Goal: Information Seeking & Learning: Learn about a topic

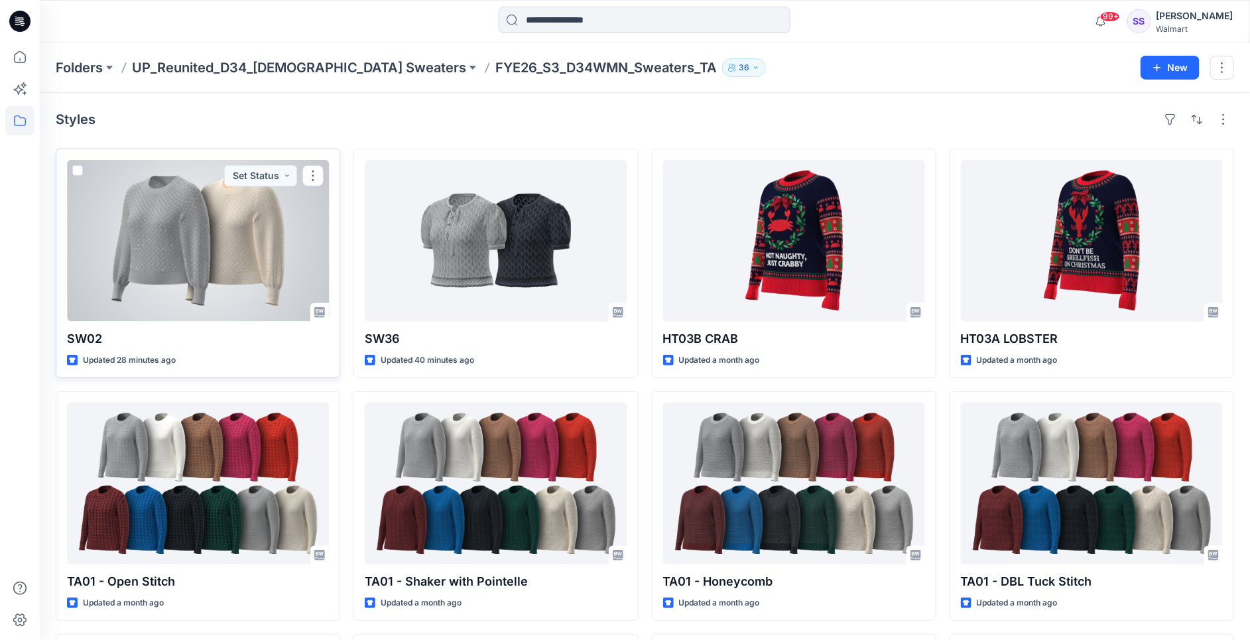
click at [178, 250] on div at bounding box center [198, 241] width 262 height 162
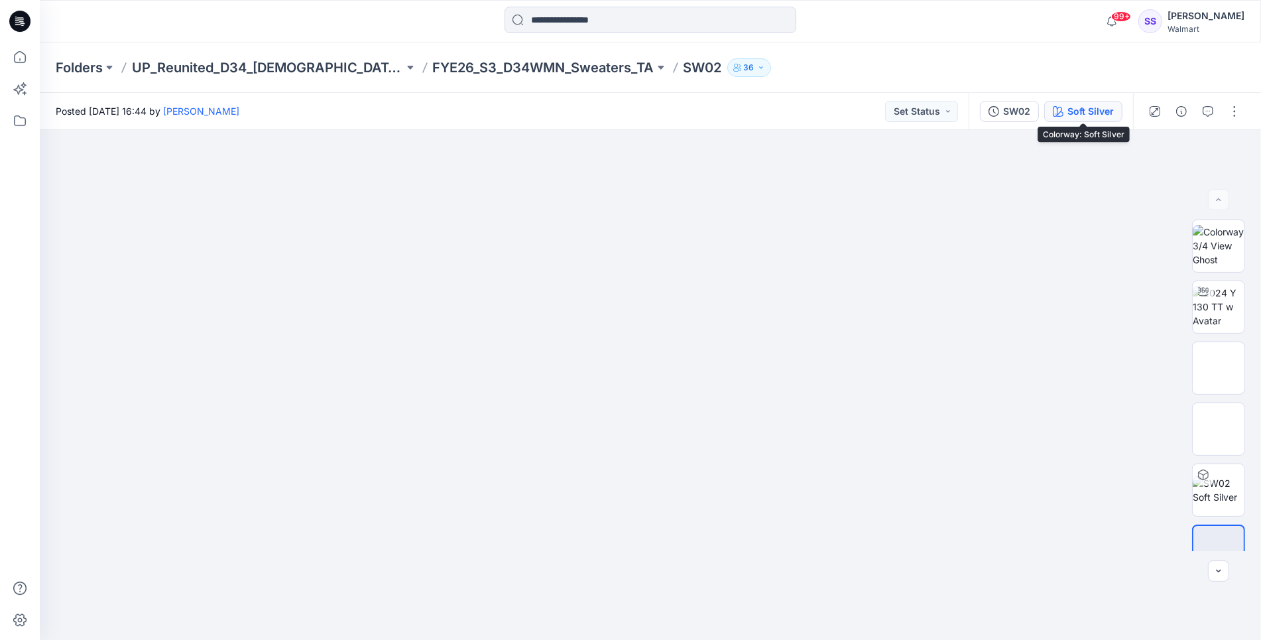
click at [1091, 111] on div "Soft Silver" at bounding box center [1091, 111] width 46 height 15
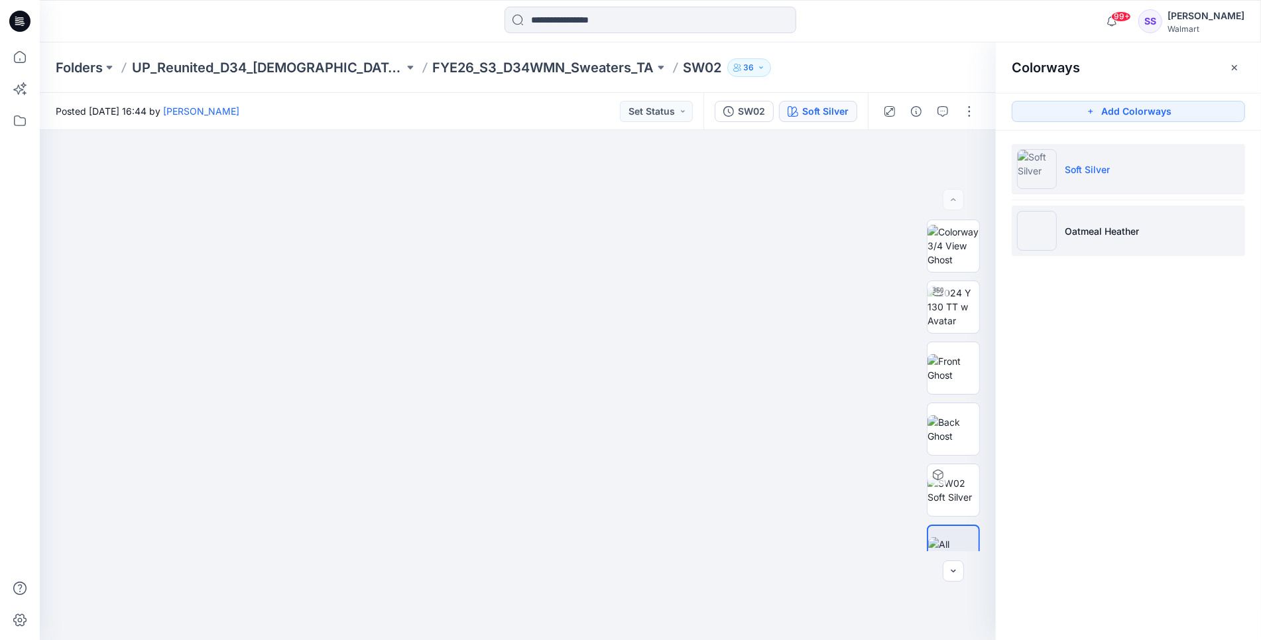
click at [1129, 229] on p "Oatmeal Heather" at bounding box center [1102, 231] width 74 height 14
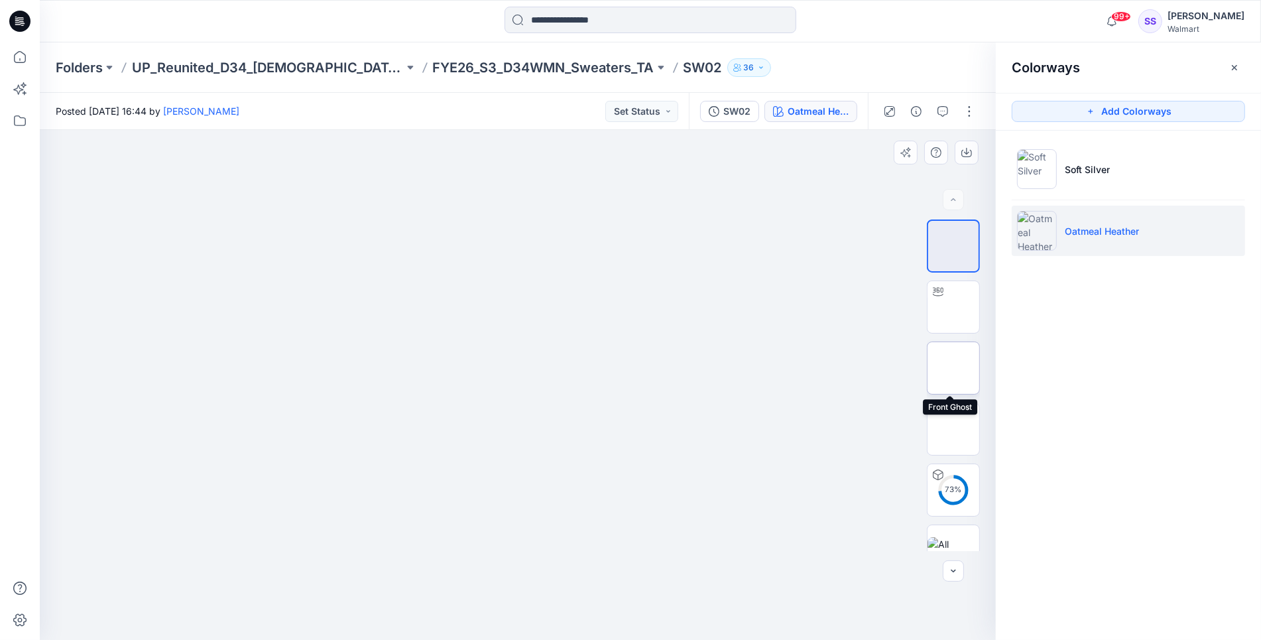
click at [954, 368] on img at bounding box center [954, 368] width 0 height 0
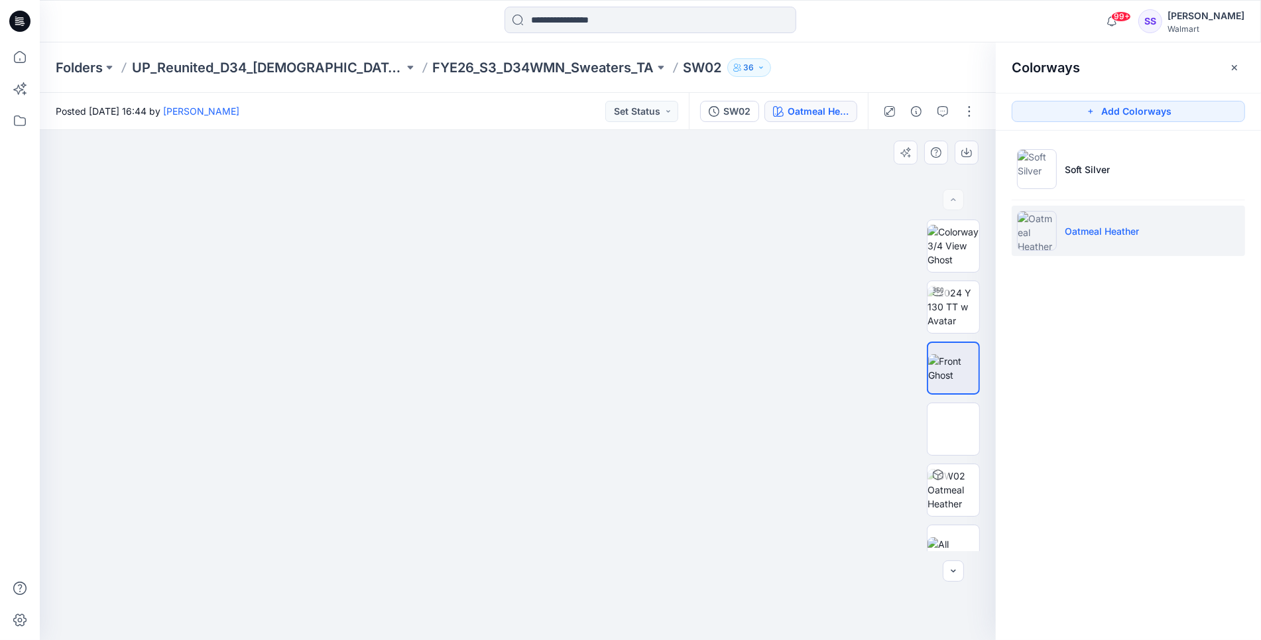
click at [567, 235] on img at bounding box center [517, 235] width 261 height 0
click at [963, 147] on icon "button" at bounding box center [966, 152] width 11 height 11
click at [952, 482] on img at bounding box center [954, 490] width 52 height 42
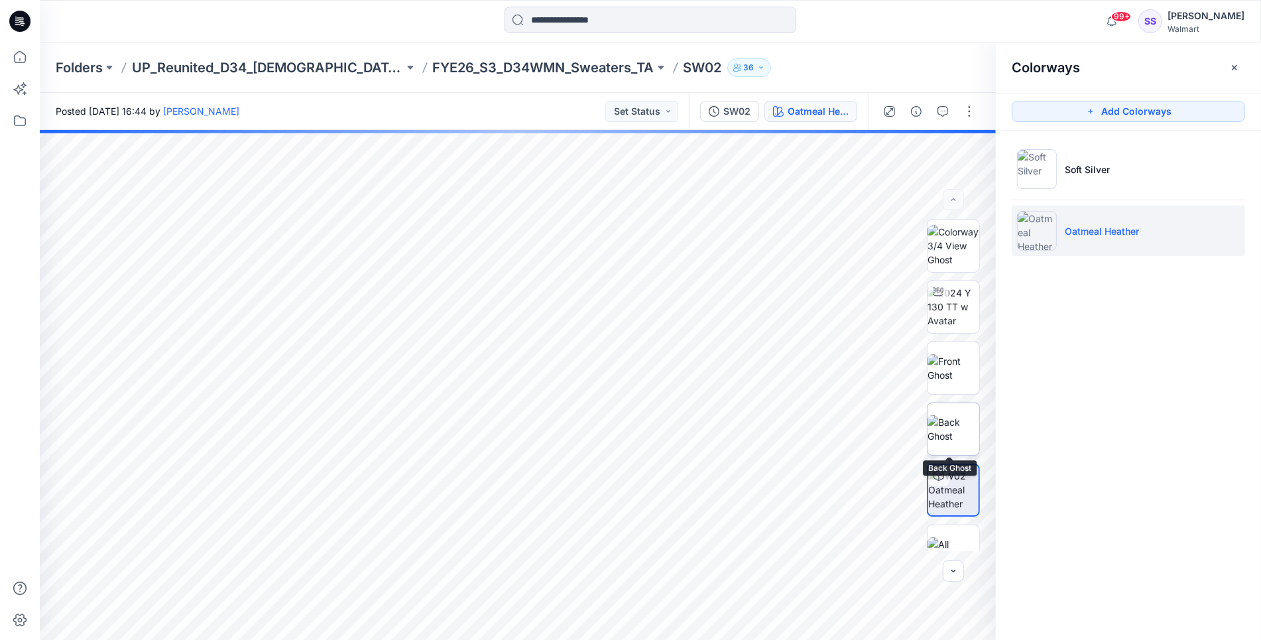
click at [960, 442] on img at bounding box center [954, 429] width 52 height 28
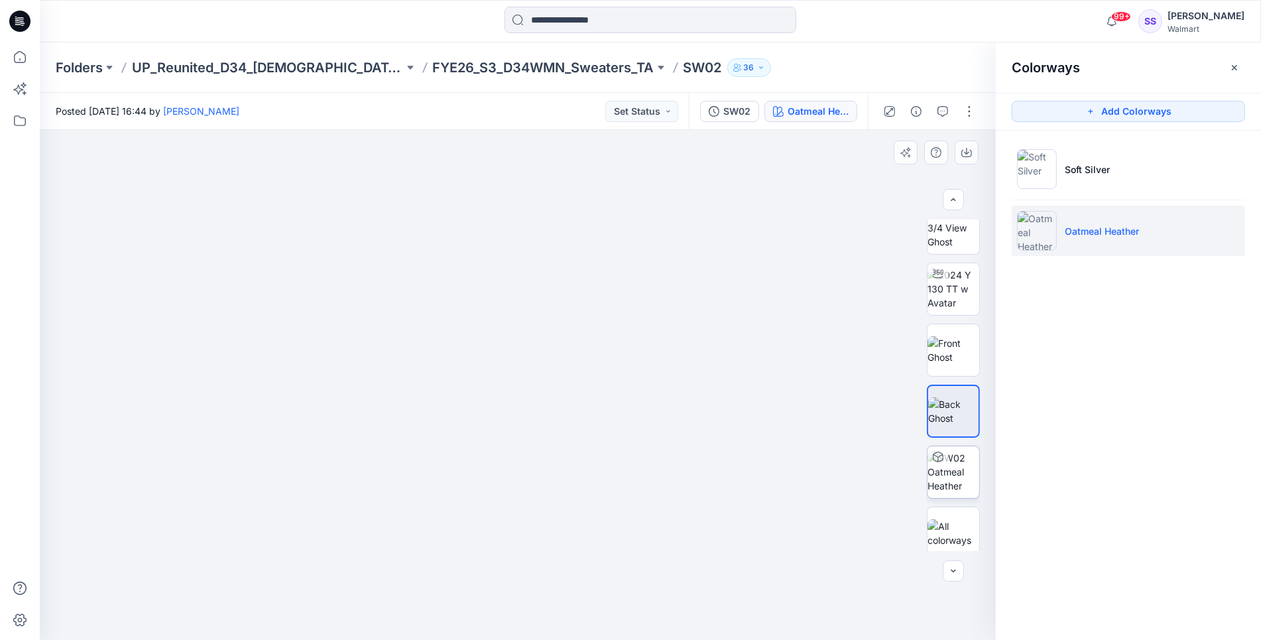
scroll to position [27, 0]
click at [975, 151] on button "button" at bounding box center [967, 153] width 24 height 24
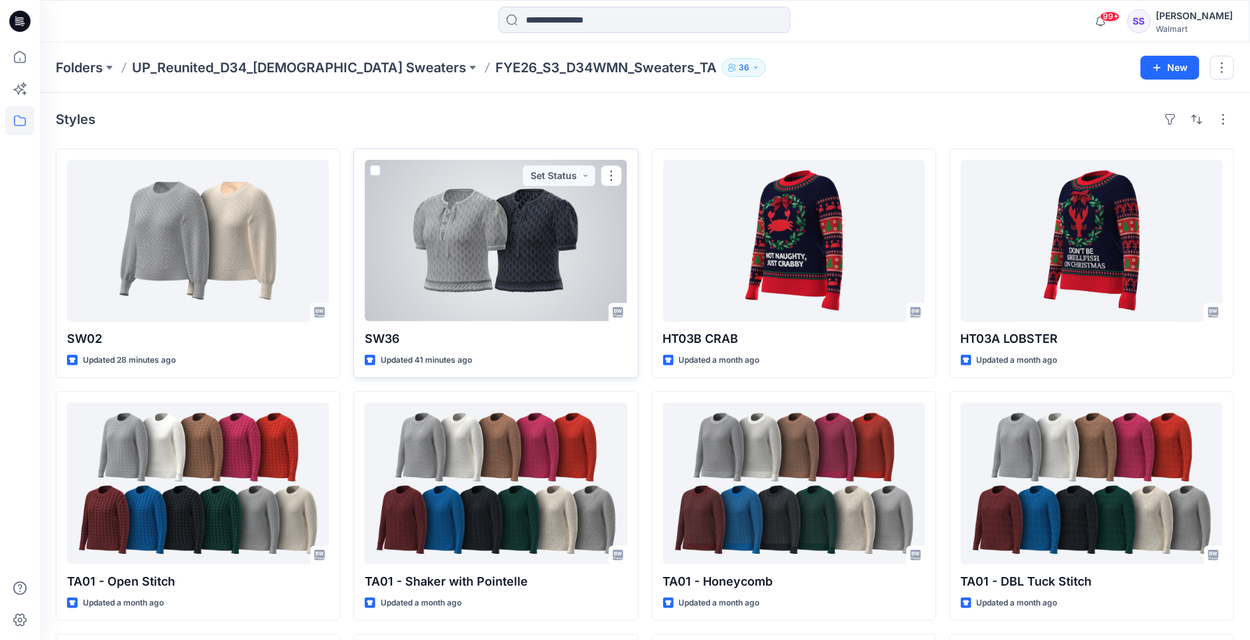
click at [452, 282] on div at bounding box center [496, 241] width 262 height 162
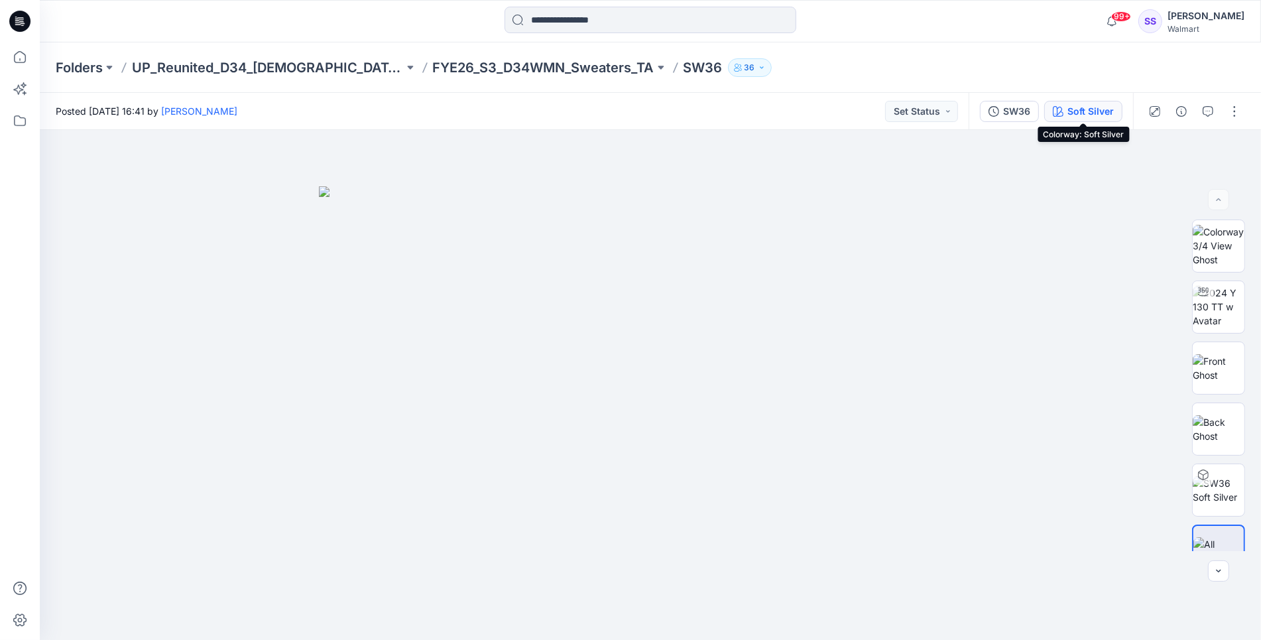
click at [1086, 115] on div "Soft Silver" at bounding box center [1091, 111] width 46 height 15
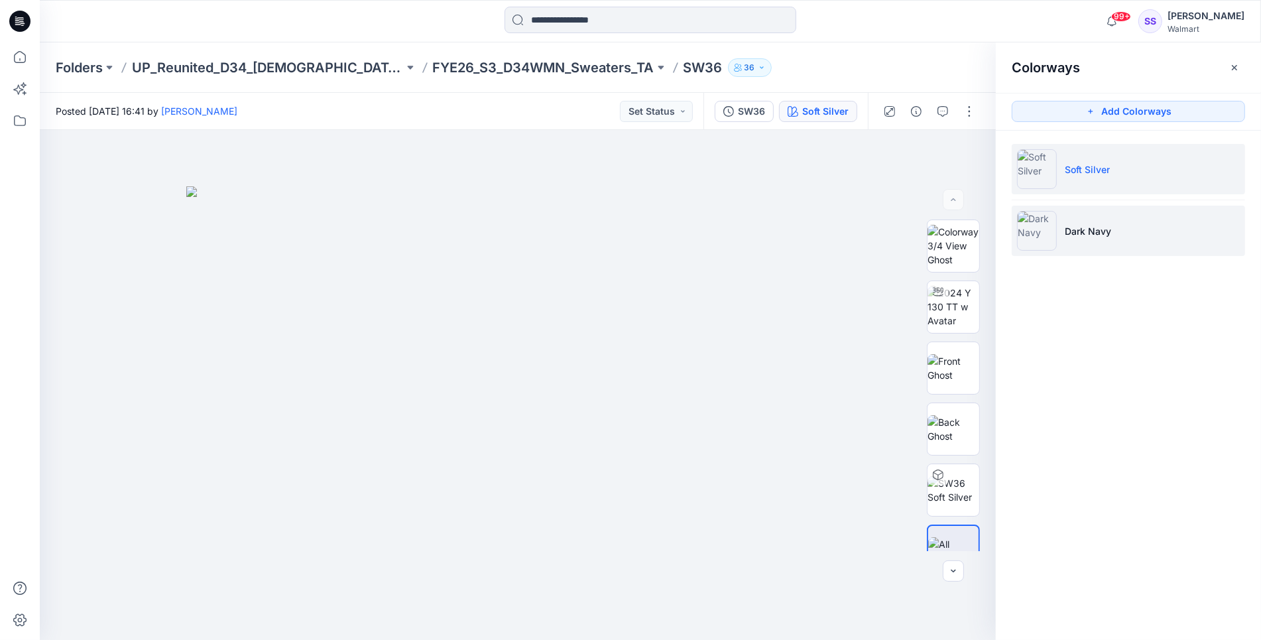
click at [1056, 222] on img at bounding box center [1037, 231] width 40 height 40
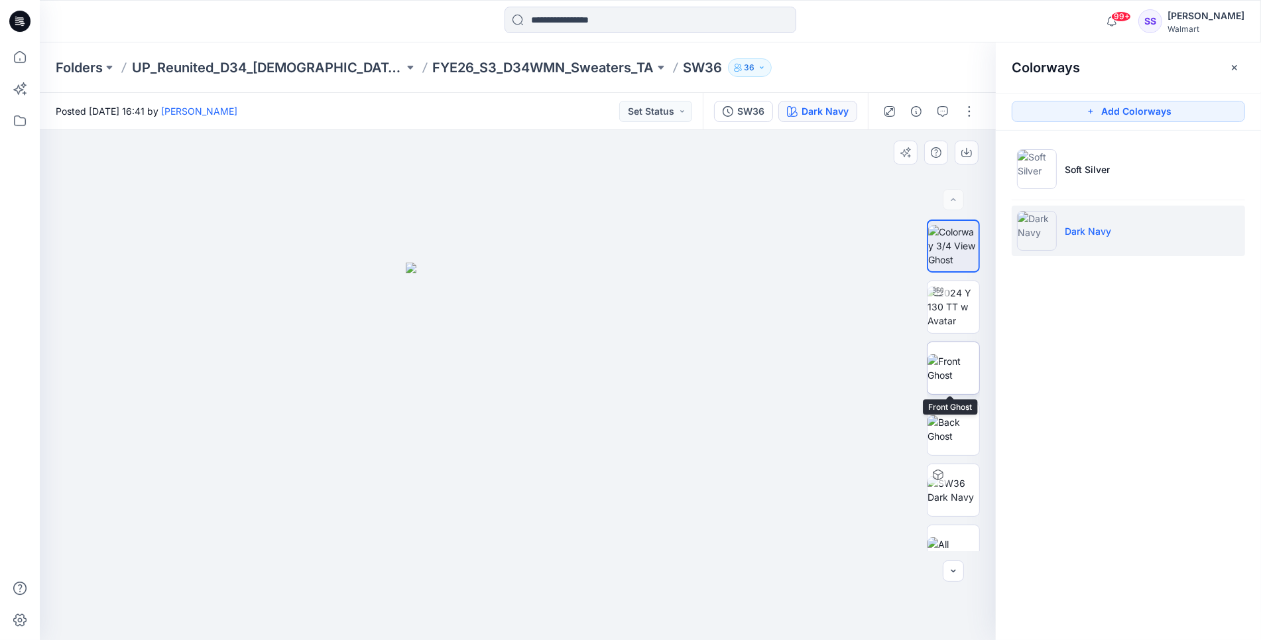
click at [939, 361] on img at bounding box center [954, 368] width 52 height 28
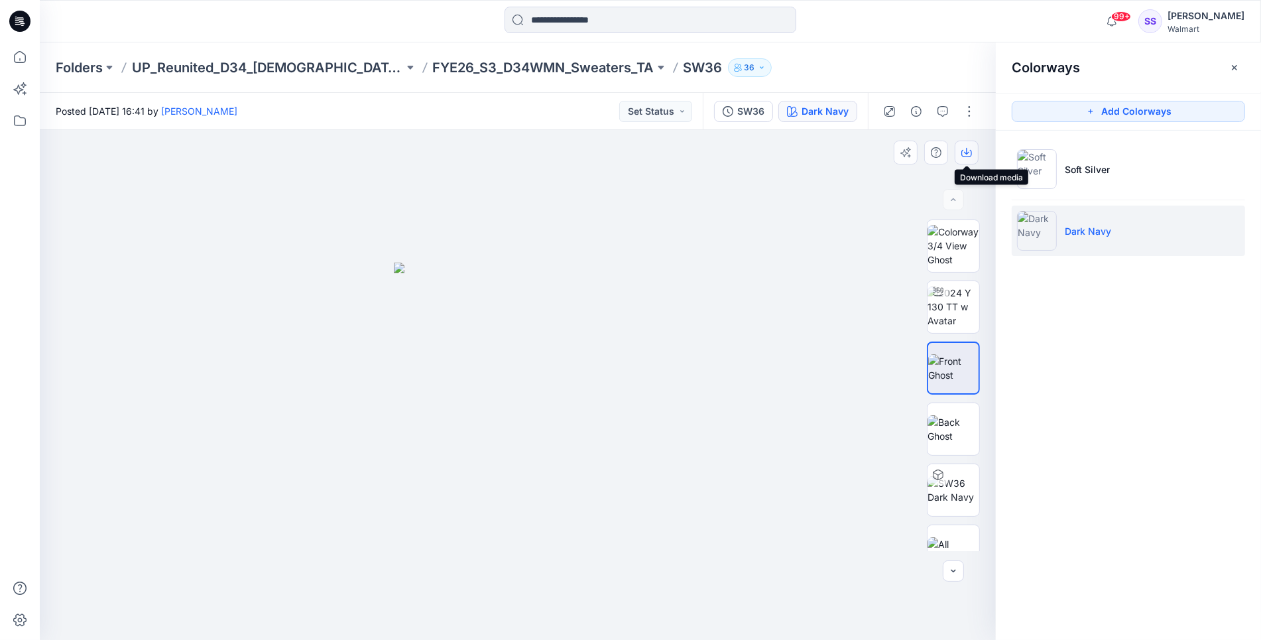
click at [963, 151] on icon "button" at bounding box center [966, 152] width 11 height 11
click at [960, 433] on img at bounding box center [954, 429] width 52 height 28
click at [964, 150] on icon "button" at bounding box center [966, 152] width 11 height 11
click at [782, 269] on div at bounding box center [518, 385] width 956 height 511
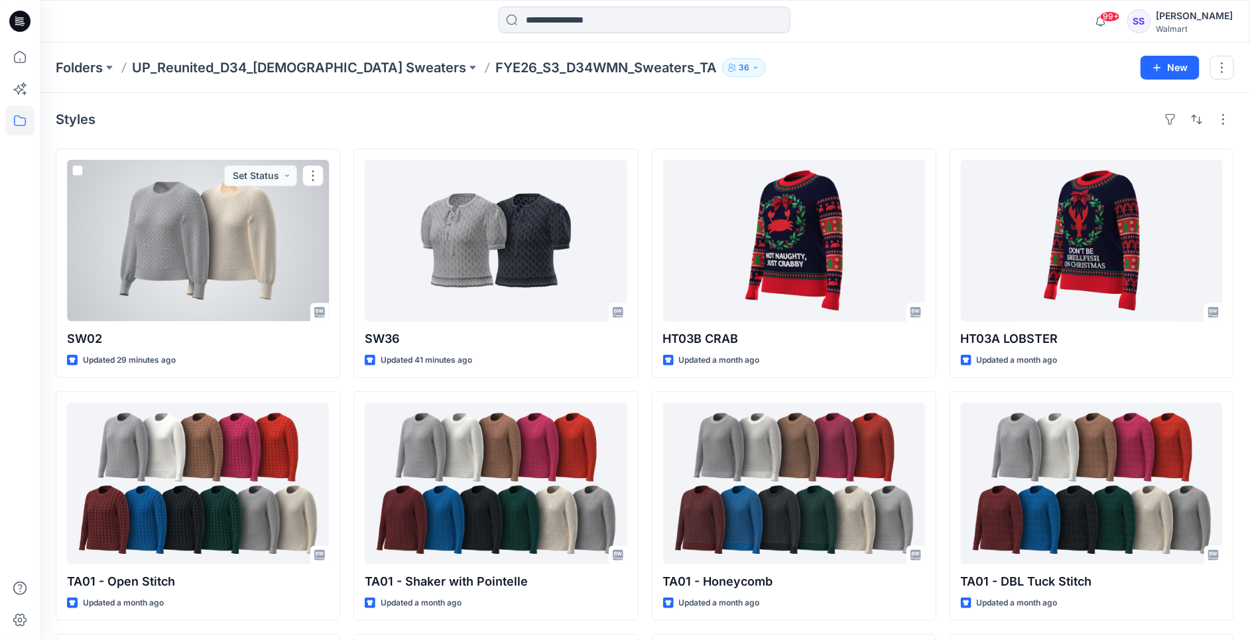
click at [141, 244] on div at bounding box center [198, 241] width 262 height 162
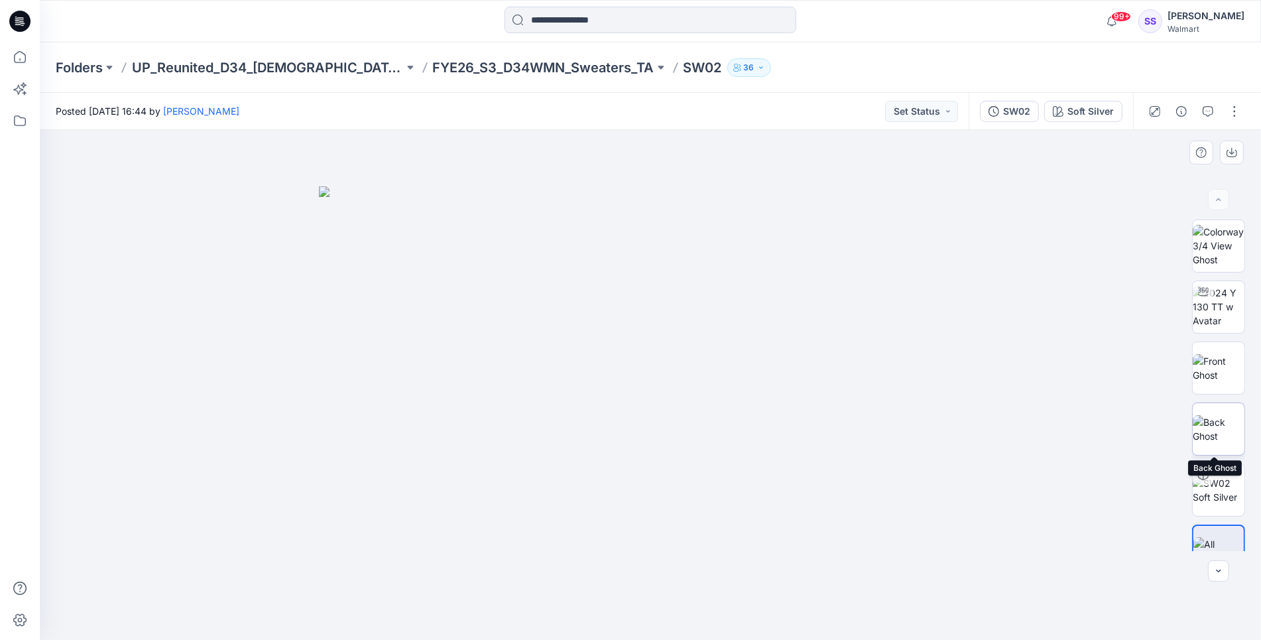
click at [1216, 415] on img at bounding box center [1219, 429] width 52 height 28
